Goal: Find specific page/section: Find specific page/section

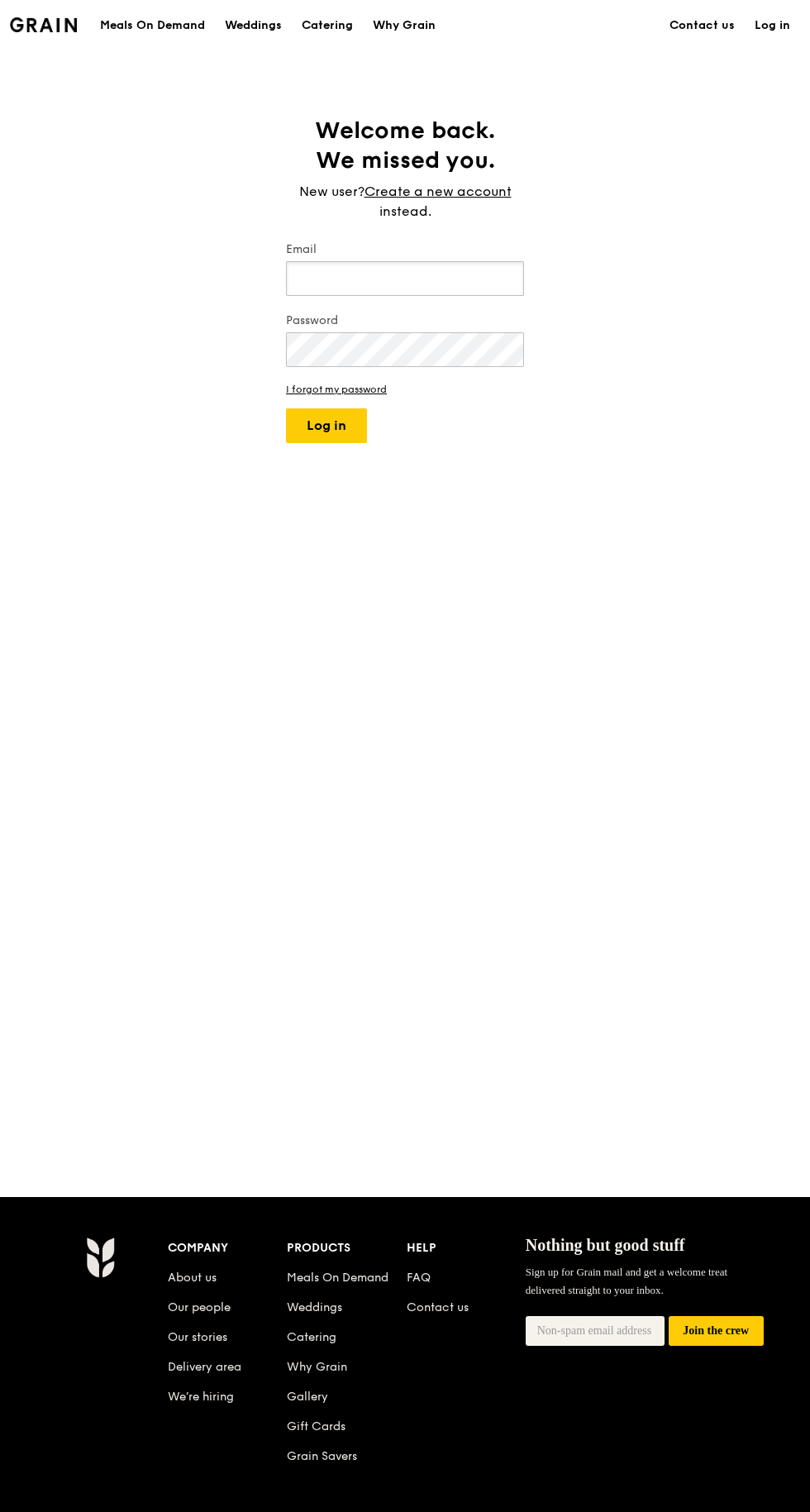
type input "[EMAIL_ADDRESS][DOMAIN_NAME]"
click at [286, 408] on button "Log in" at bounding box center [326, 425] width 81 height 34
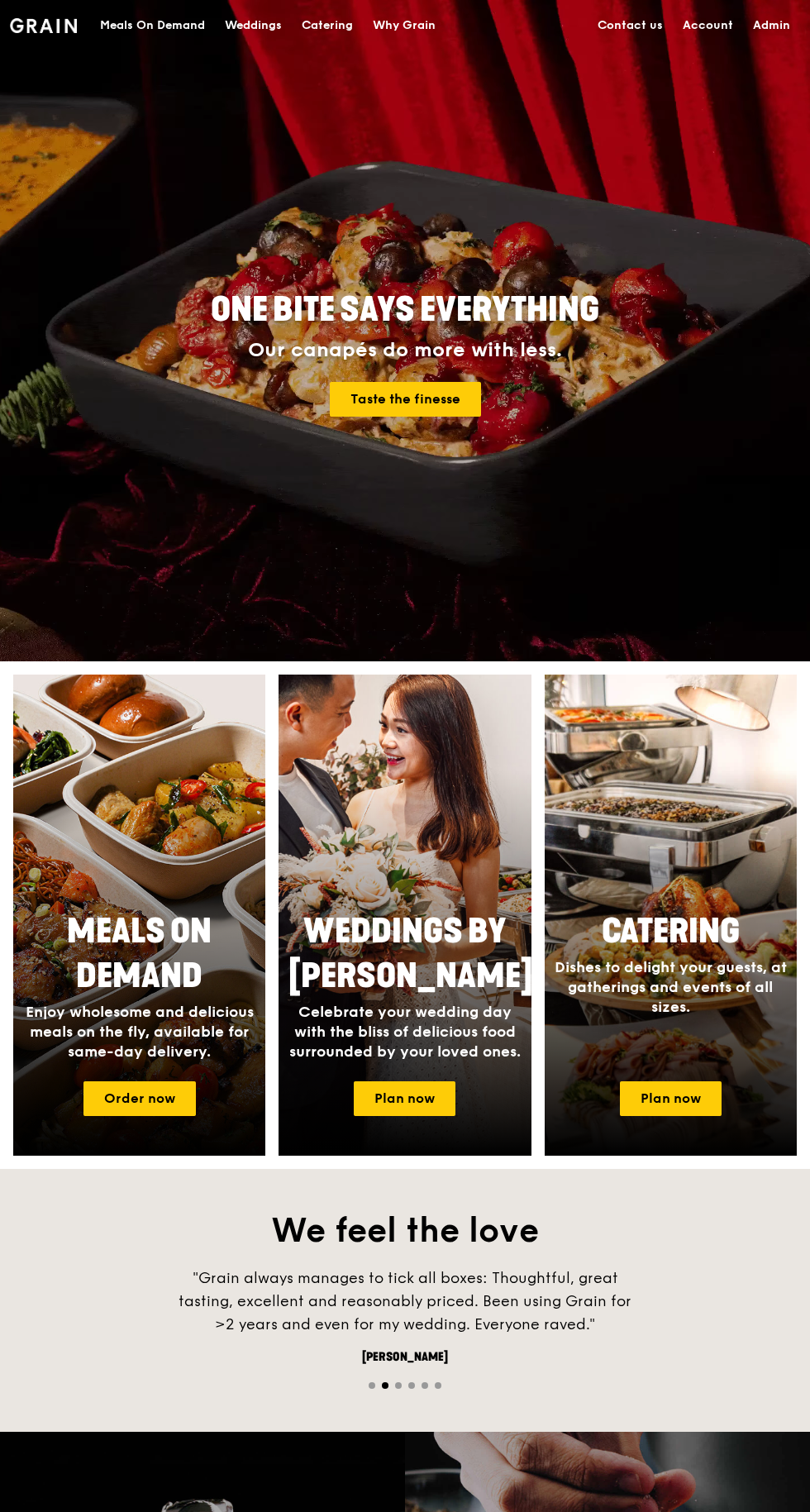
click at [770, 25] on link "Admin" at bounding box center [771, 25] width 57 height 49
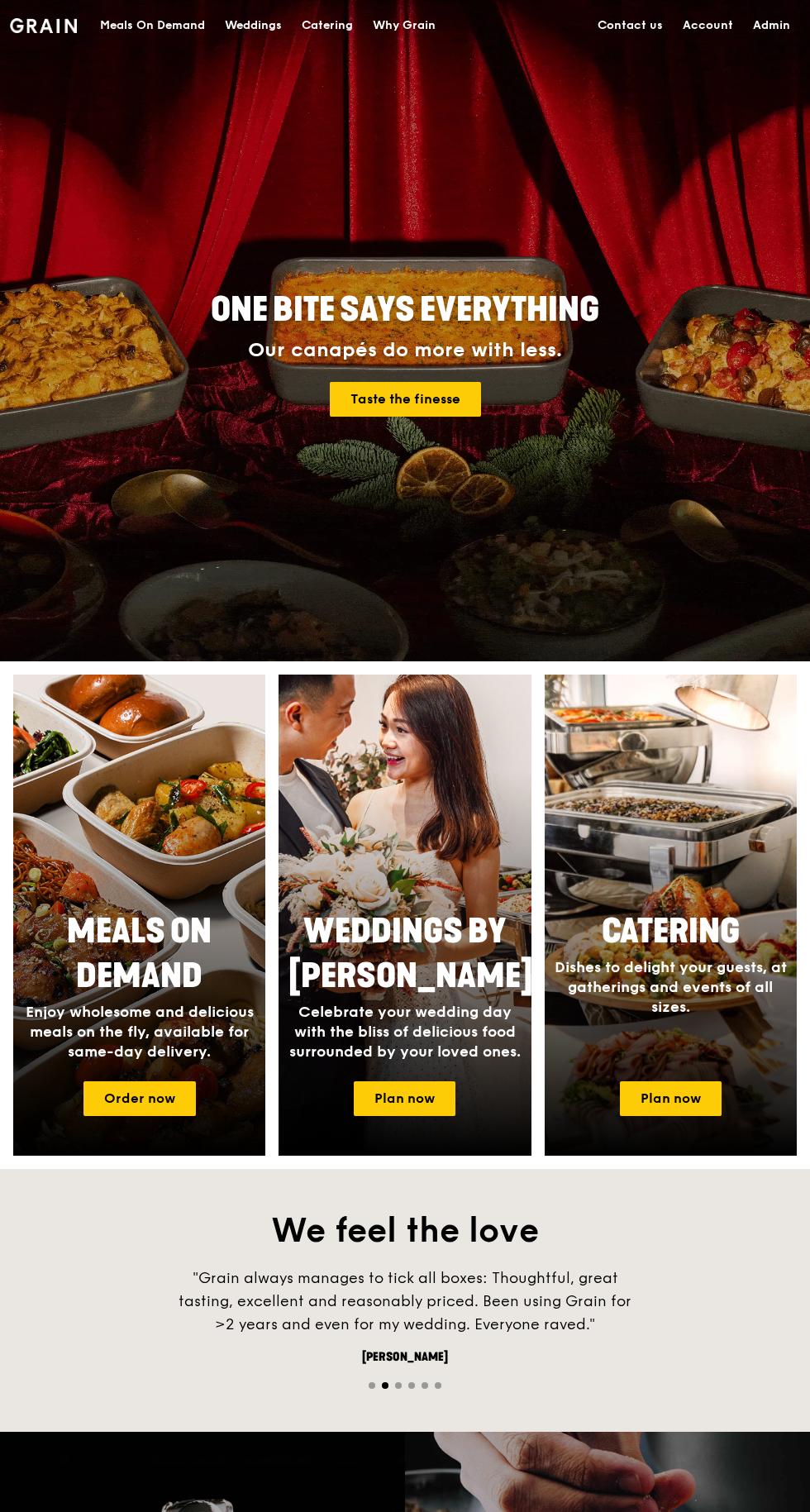
select select "100"
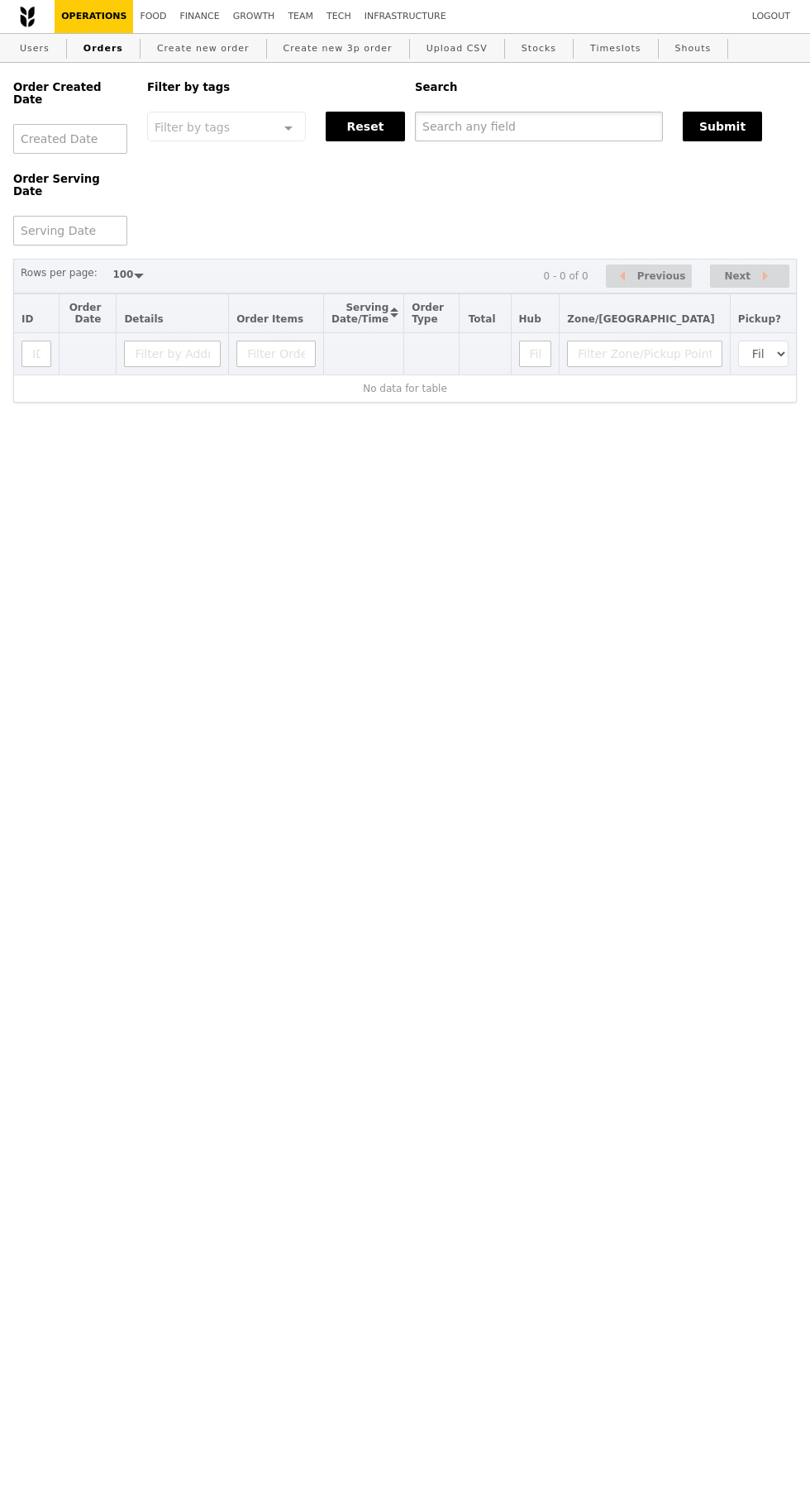
click at [437, 128] on input "text" at bounding box center [538, 126] width 248 height 30
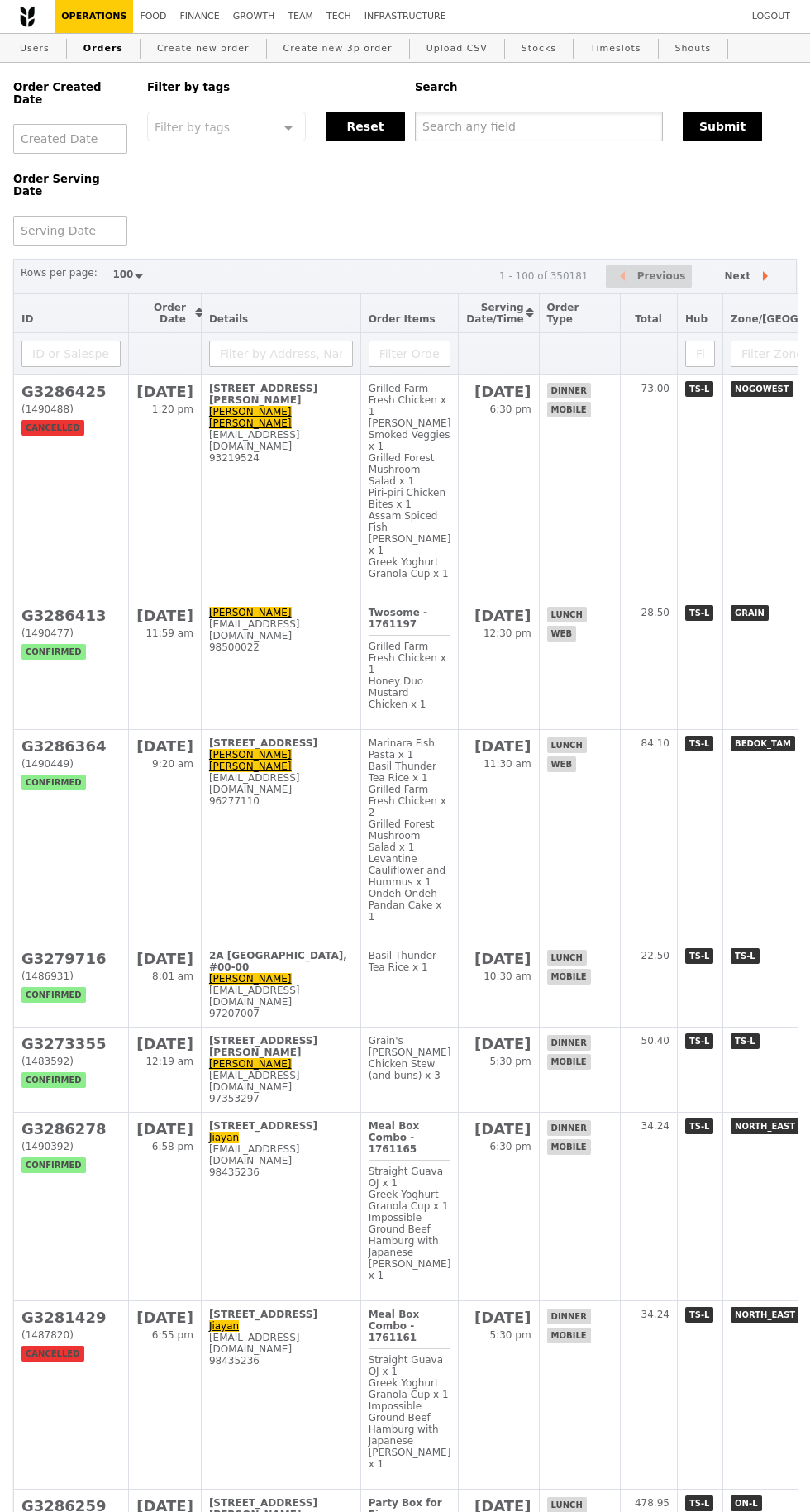
click at [454, 127] on input "text" at bounding box center [538, 126] width 248 height 30
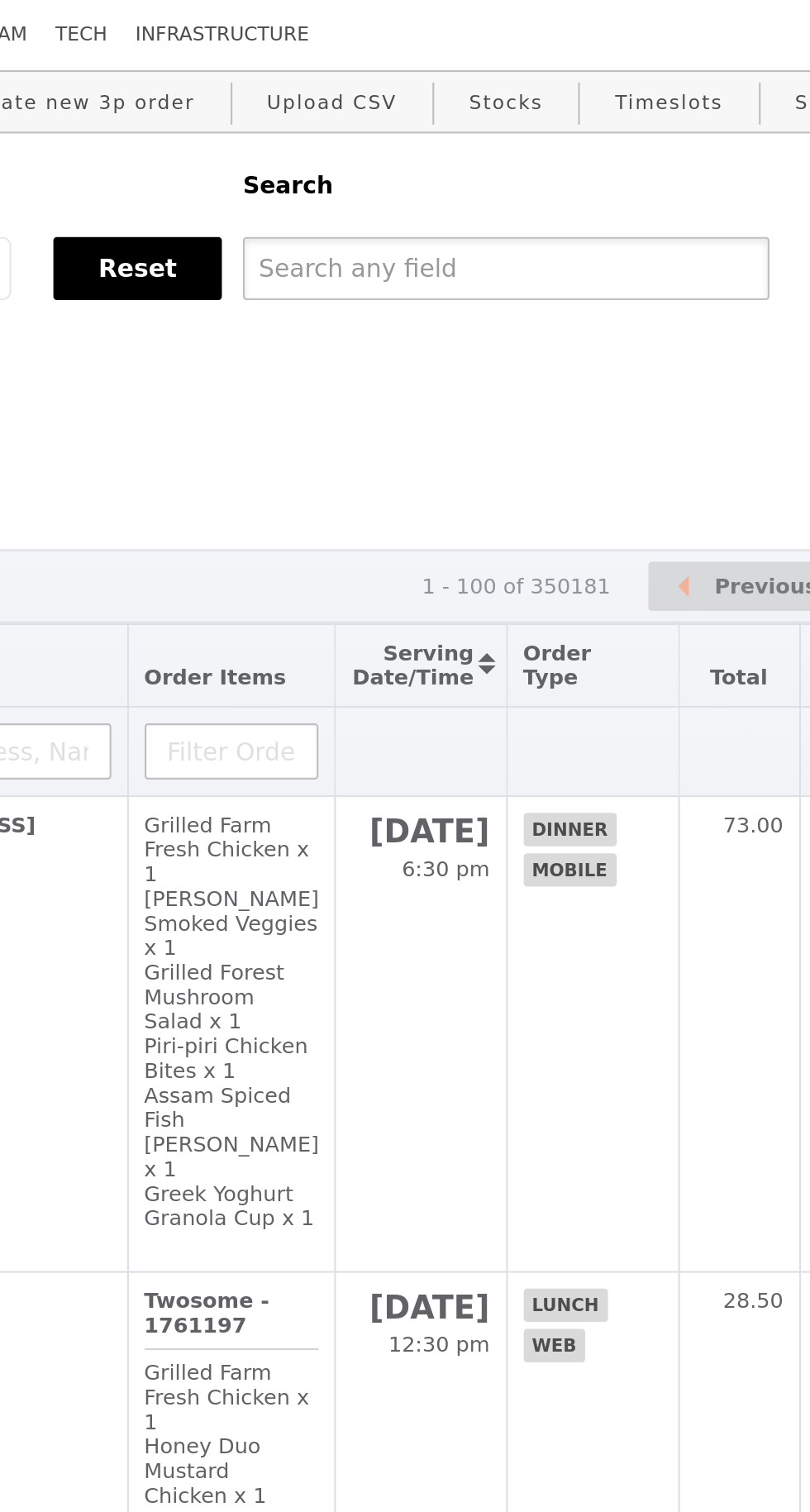
click at [436, 129] on input "text" at bounding box center [538, 126] width 248 height 30
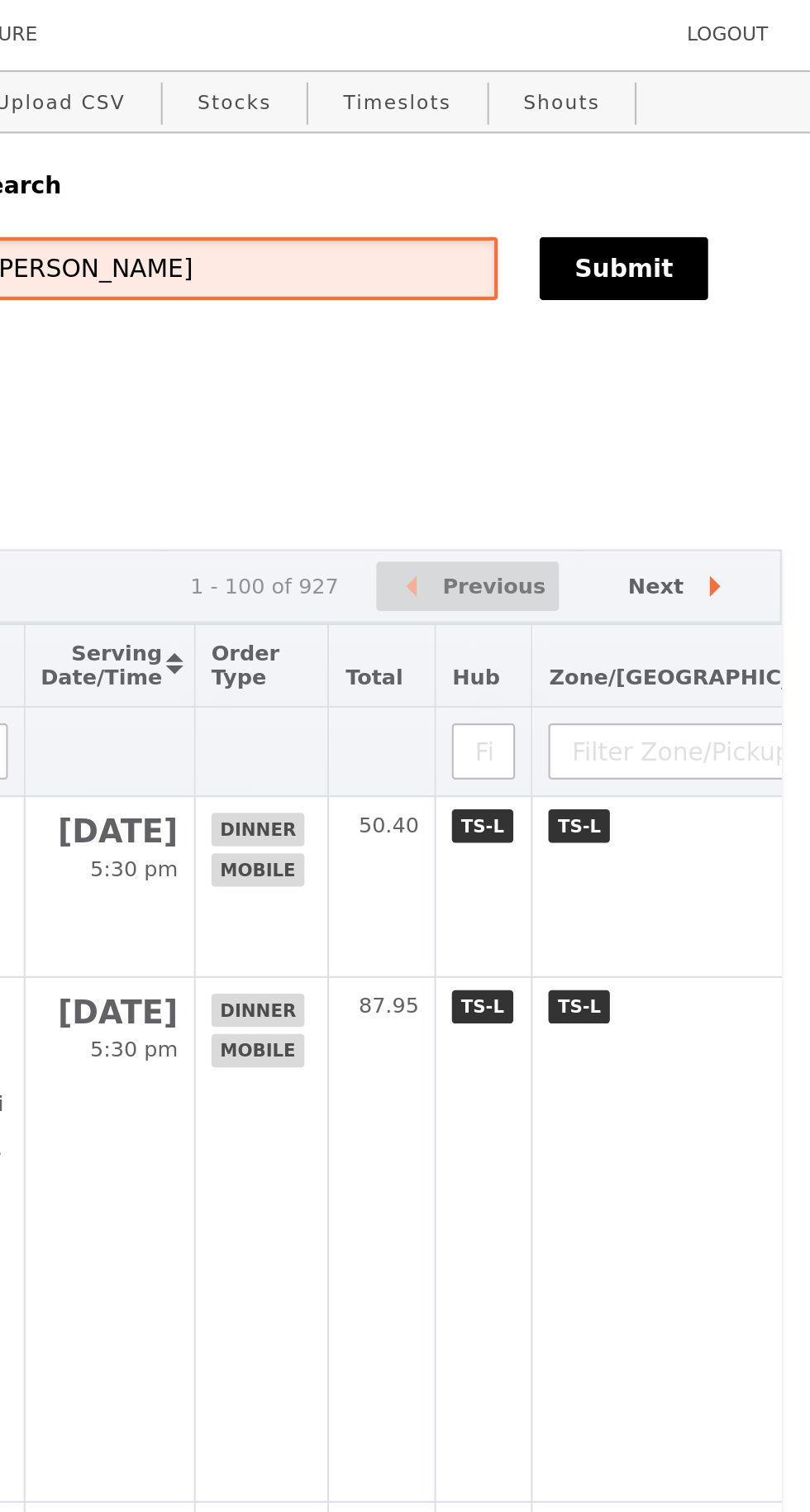
type input "[PERSON_NAME]"
click at [713, 138] on button "Submit" at bounding box center [722, 126] width 79 height 30
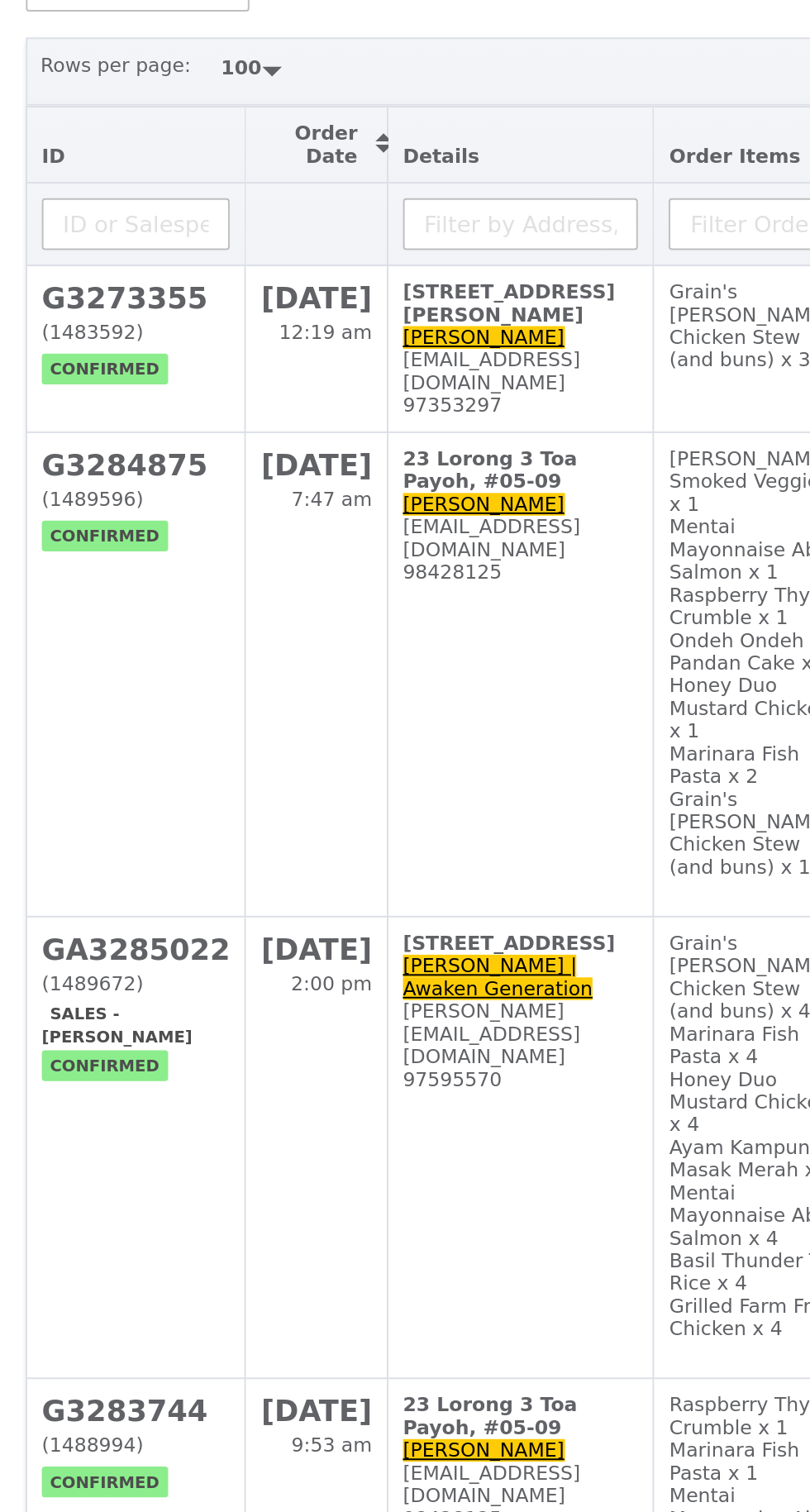
click at [56, 383] on h2 "G3273355" at bounding box center [69, 391] width 96 height 18
